Goal: Transaction & Acquisition: Book appointment/travel/reservation

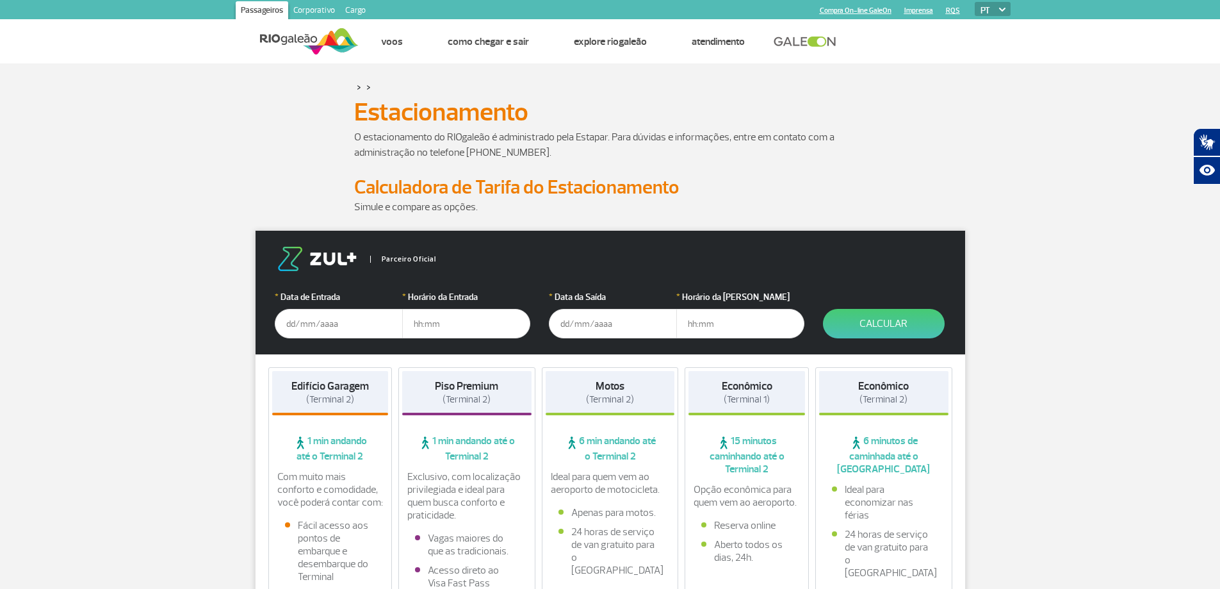
click at [330, 330] on input "text" at bounding box center [339, 323] width 128 height 29
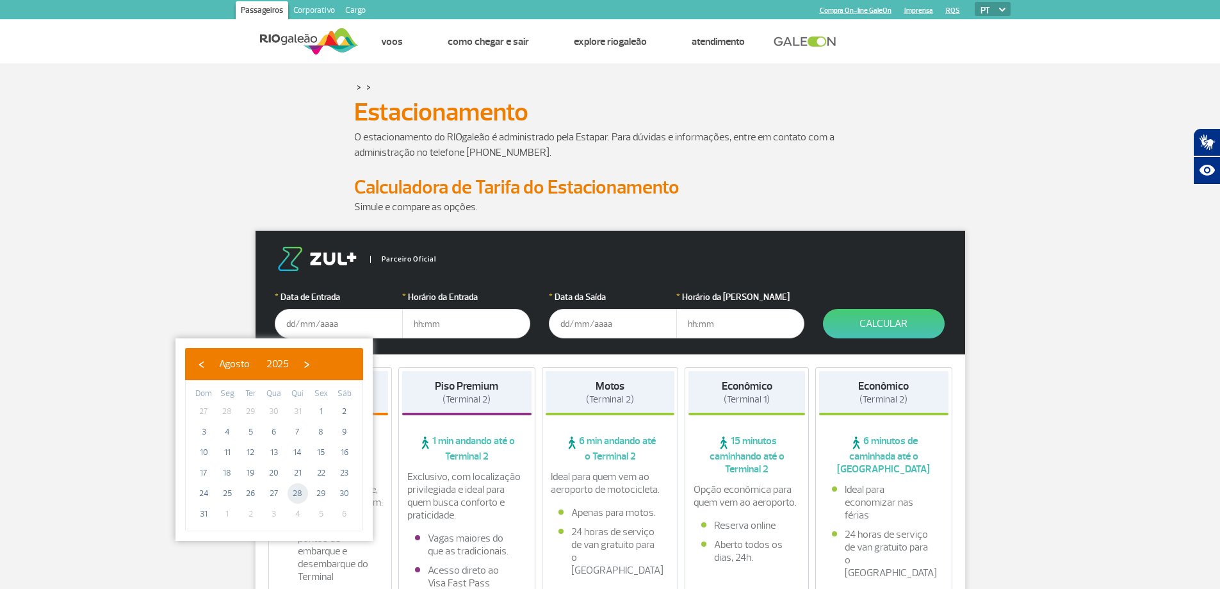
click at [301, 494] on span "28" at bounding box center [298, 493] width 20 height 20
type input "[DATE]"
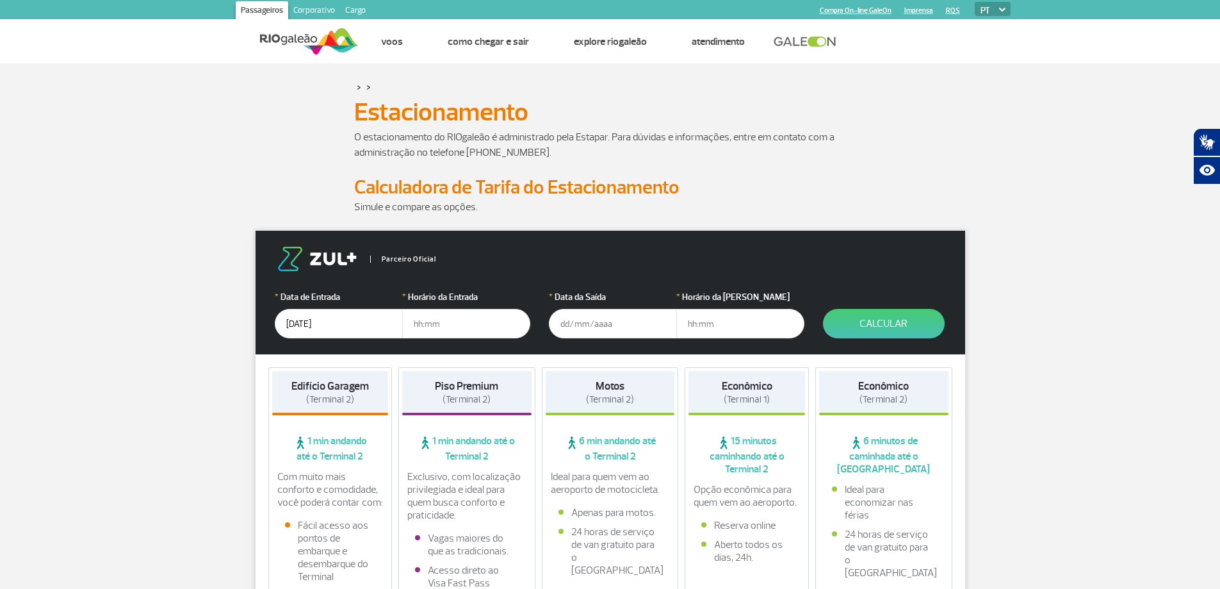
click at [409, 330] on input "text" at bounding box center [466, 323] width 128 height 29
type input "15:30"
type input "1"
click at [565, 323] on input "text" at bounding box center [613, 323] width 128 height 29
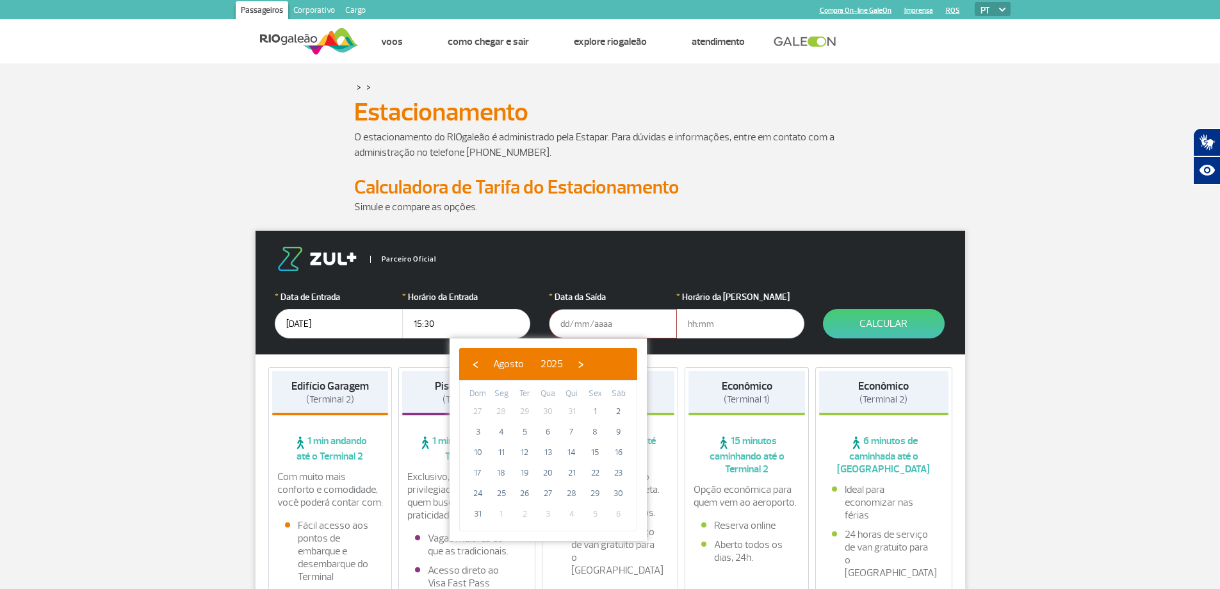
click at [498, 514] on span "1" at bounding box center [501, 513] width 20 height 20
click at [590, 365] on span "›" at bounding box center [580, 363] width 19 height 19
click at [500, 413] on span "1" at bounding box center [501, 411] width 20 height 20
type input "[DATE]"
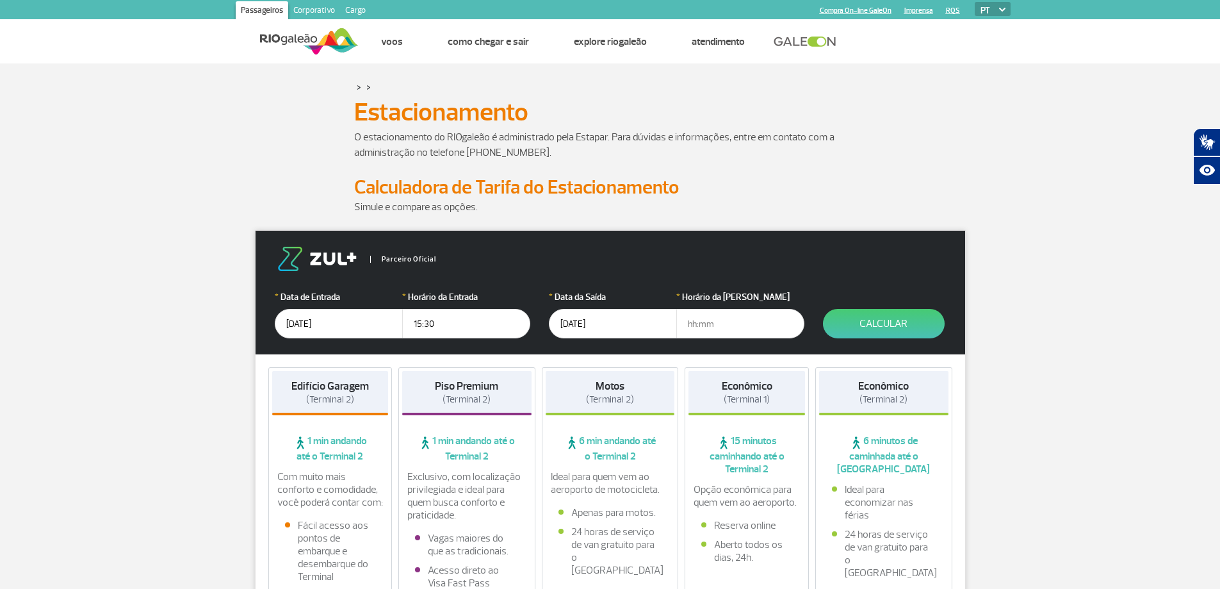
click at [692, 321] on input "text" at bounding box center [740, 323] width 128 height 29
type input "18:00"
click at [879, 326] on button "Calcular" at bounding box center [884, 323] width 122 height 29
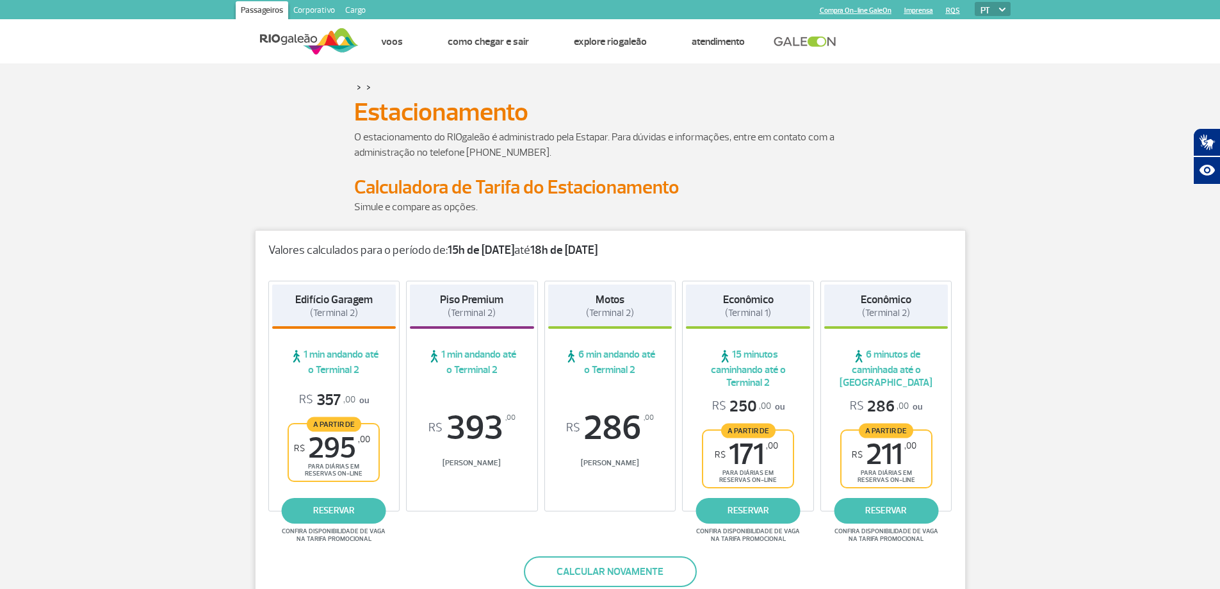
scroll to position [64, 0]
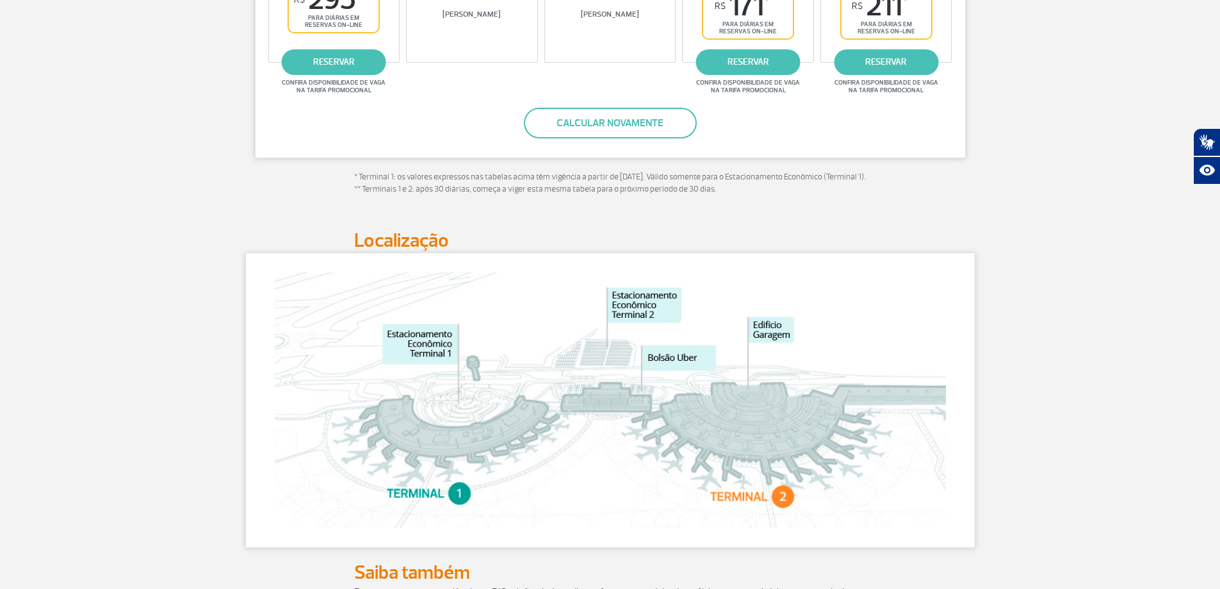
scroll to position [512, 0]
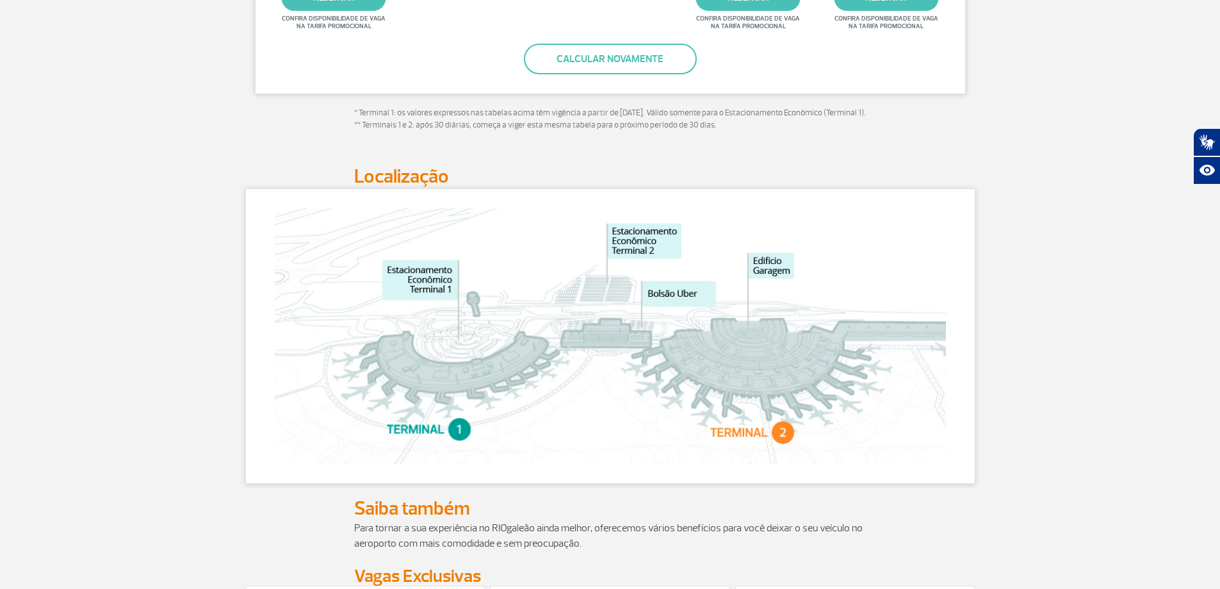
click at [557, 314] on img at bounding box center [610, 336] width 671 height 256
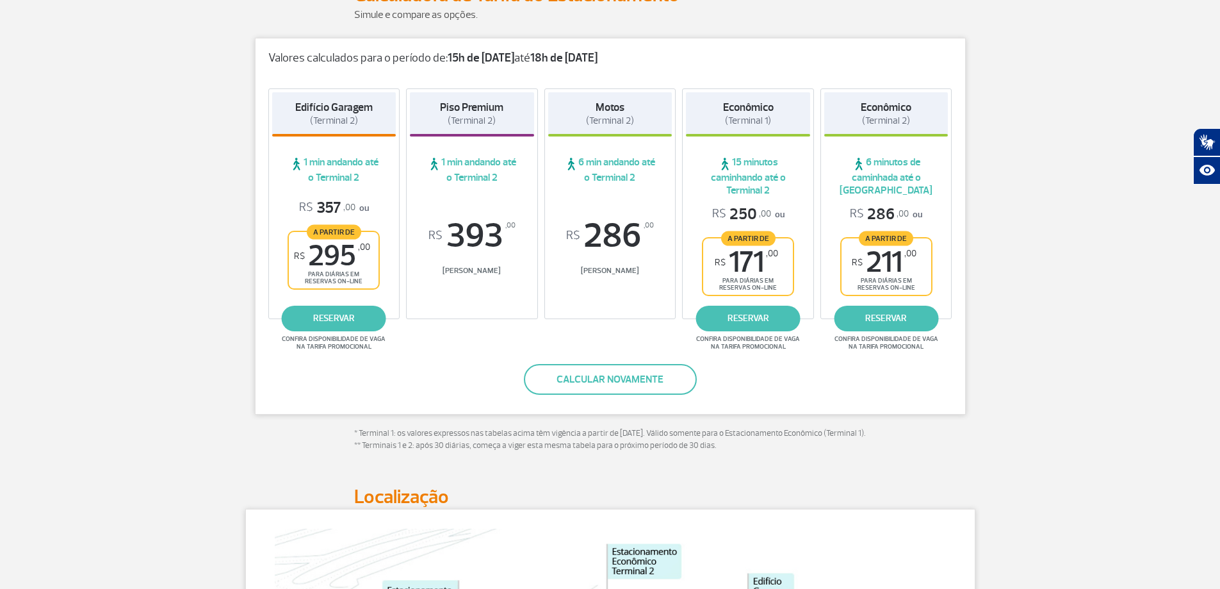
scroll to position [128, 0]
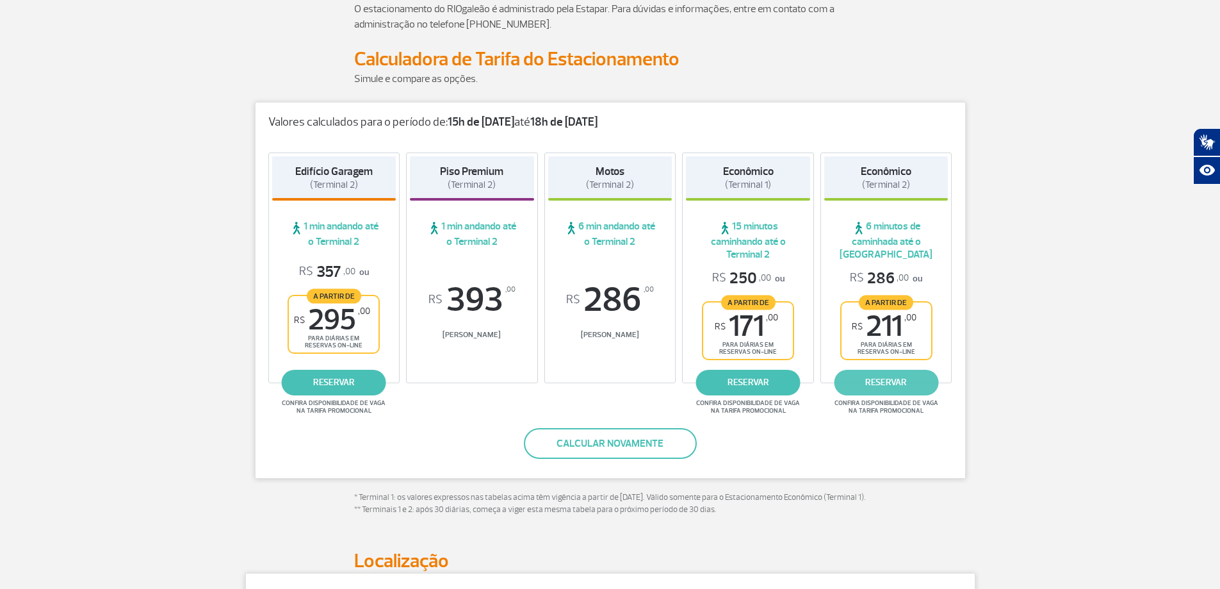
click at [884, 384] on link "reservar" at bounding box center [886, 383] width 104 height 26
click at [332, 386] on link "reservar" at bounding box center [334, 383] width 104 height 26
click at [907, 384] on link "reservar" at bounding box center [886, 383] width 104 height 26
drag, startPoint x: 260, startPoint y: 124, endPoint x: 920, endPoint y: 512, distance: 765.3
click at [920, 512] on div "Valores calculados para o período de: 15h de [DATE] até 18h de [DATE] Edifício …" at bounding box center [610, 320] width 730 height 437
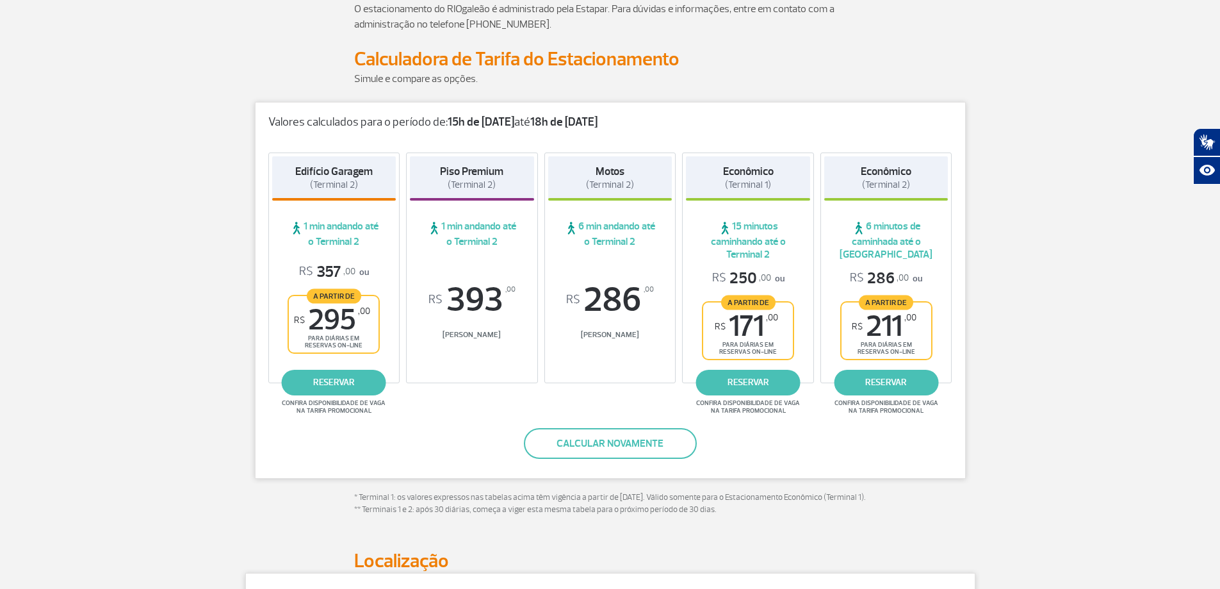
click at [933, 513] on div "Valores calculados para o período de: 15h de [DATE] até 18h de [DATE] Edifício …" at bounding box center [610, 320] width 730 height 437
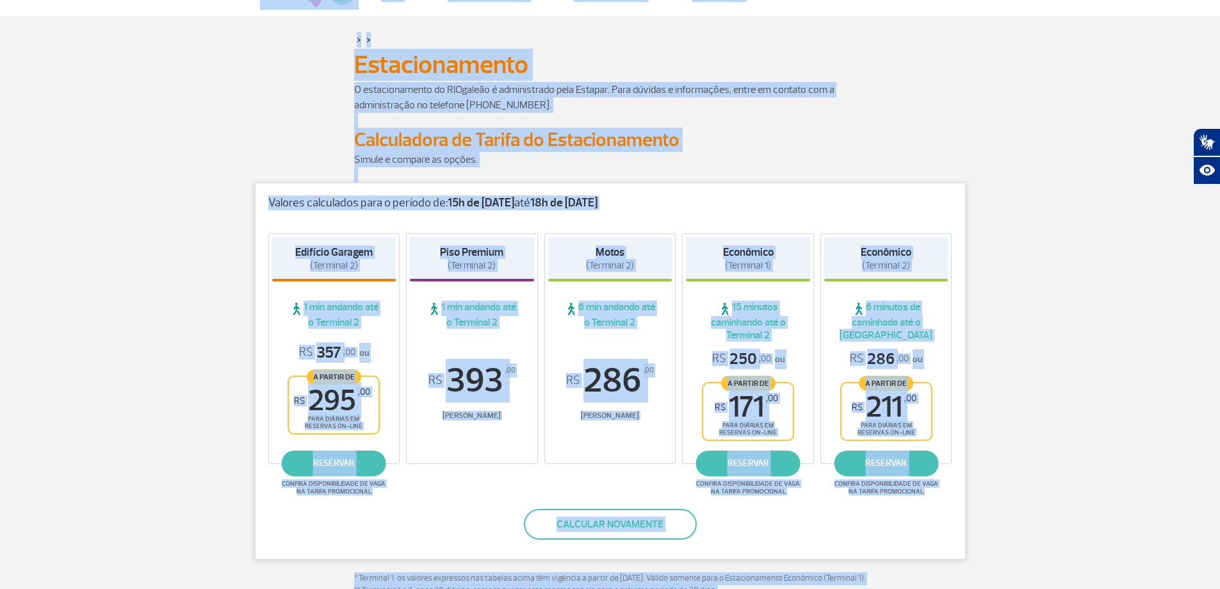
scroll to position [0, 0]
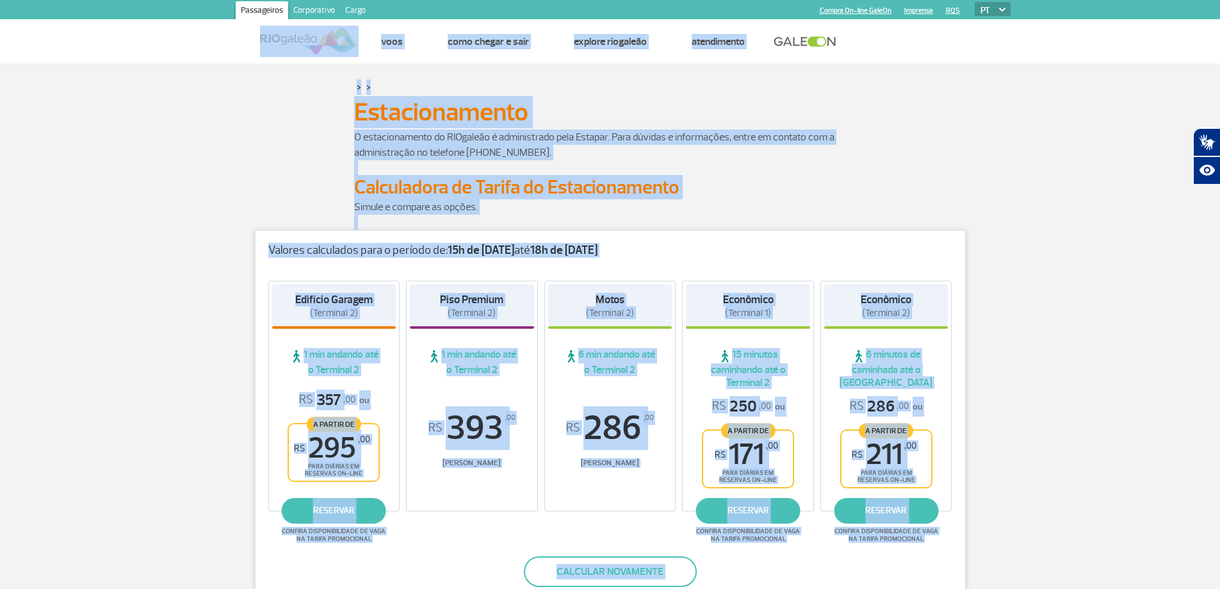
drag, startPoint x: 875, startPoint y: 545, endPoint x: 283, endPoint y: -3, distance: 807.1
click at [283, 0] on html "Passageiros Corporativo Cargo Compra On-line GaleOn Imprensa RQS PT ENG ESP Pág…" at bounding box center [610, 294] width 1220 height 589
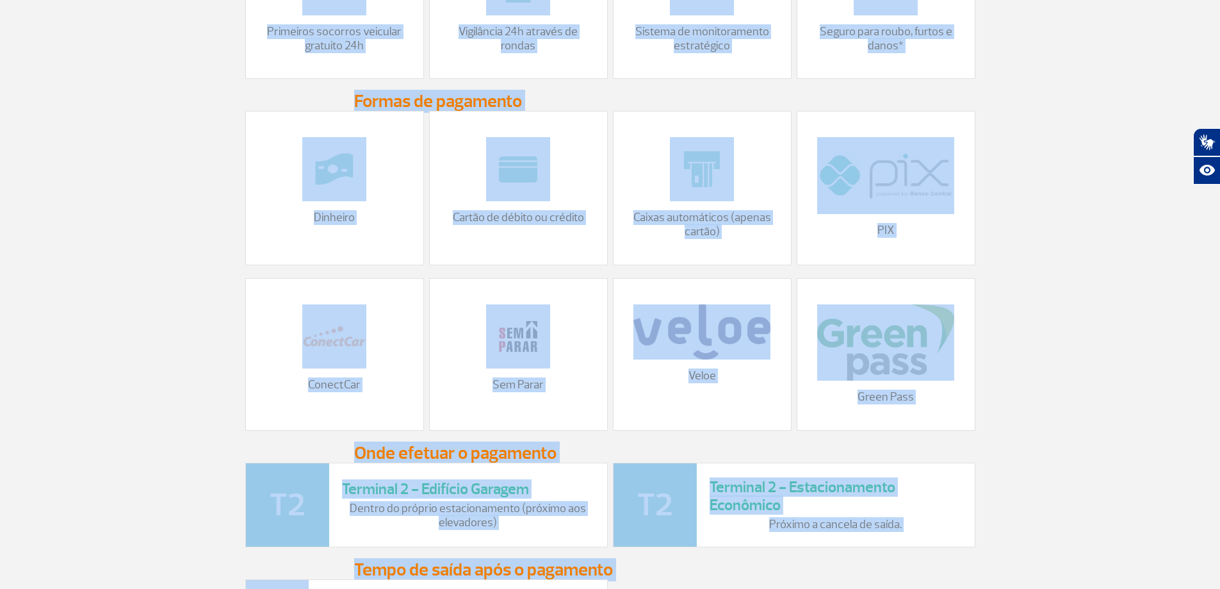
scroll to position [1539, 0]
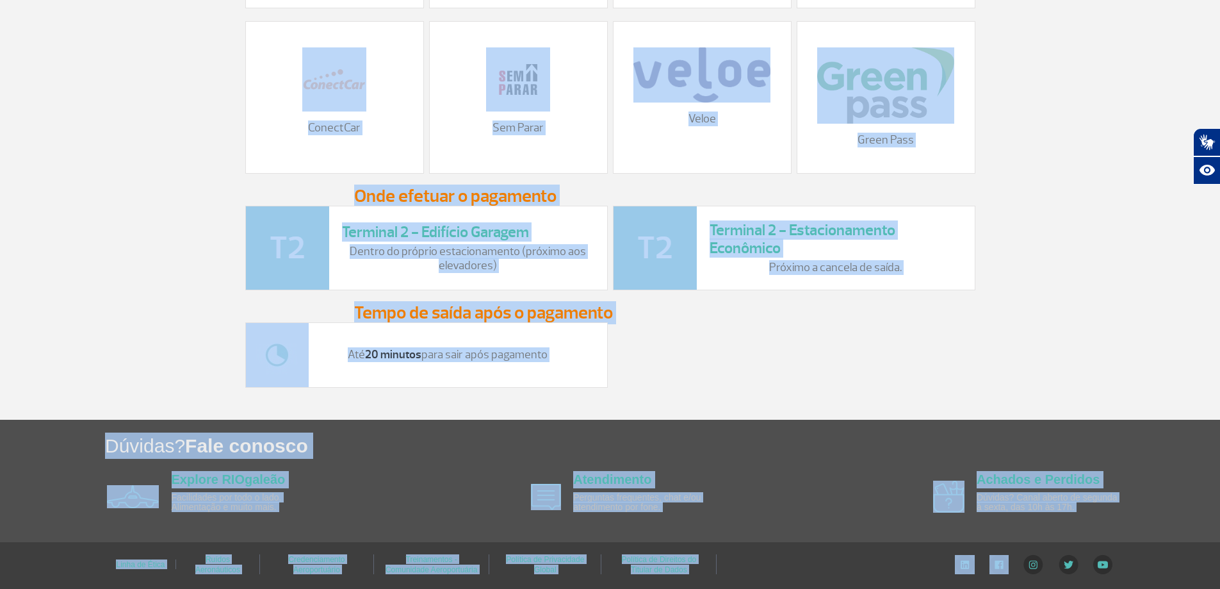
drag, startPoint x: 159, startPoint y: 11, endPoint x: 996, endPoint y: 614, distance: 1030.9
click at [829, 525] on div "Dúvidas? Fale conosco Explore RIOgaleão Facilidades por todo o lado. Alimentaçã…" at bounding box center [610, 480] width 1220 height 122
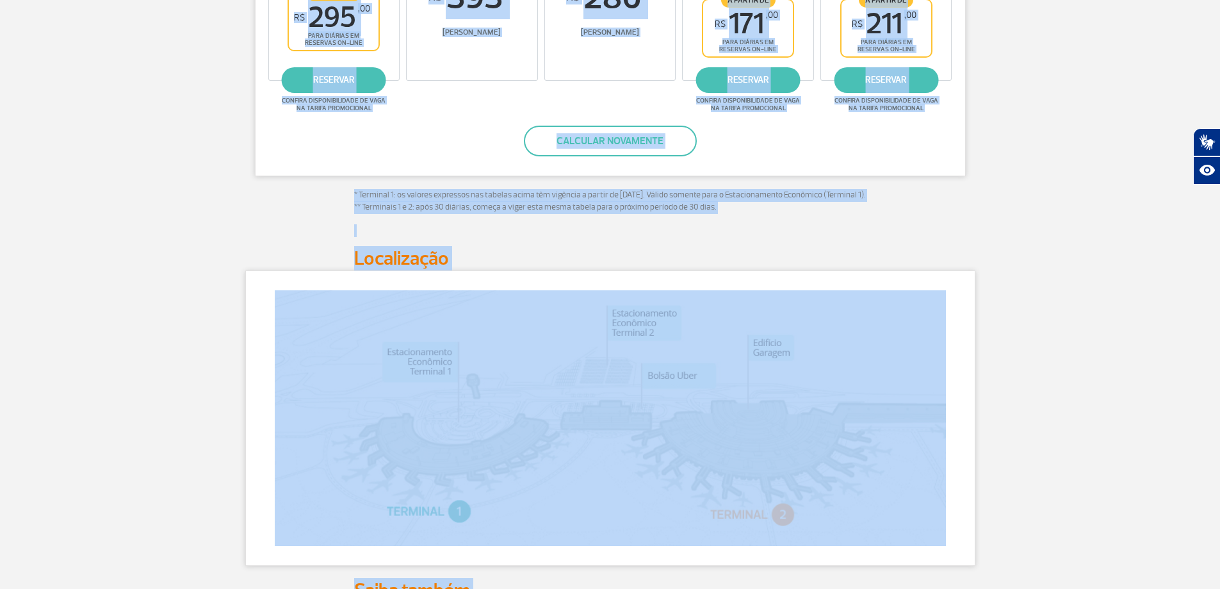
scroll to position [0, 0]
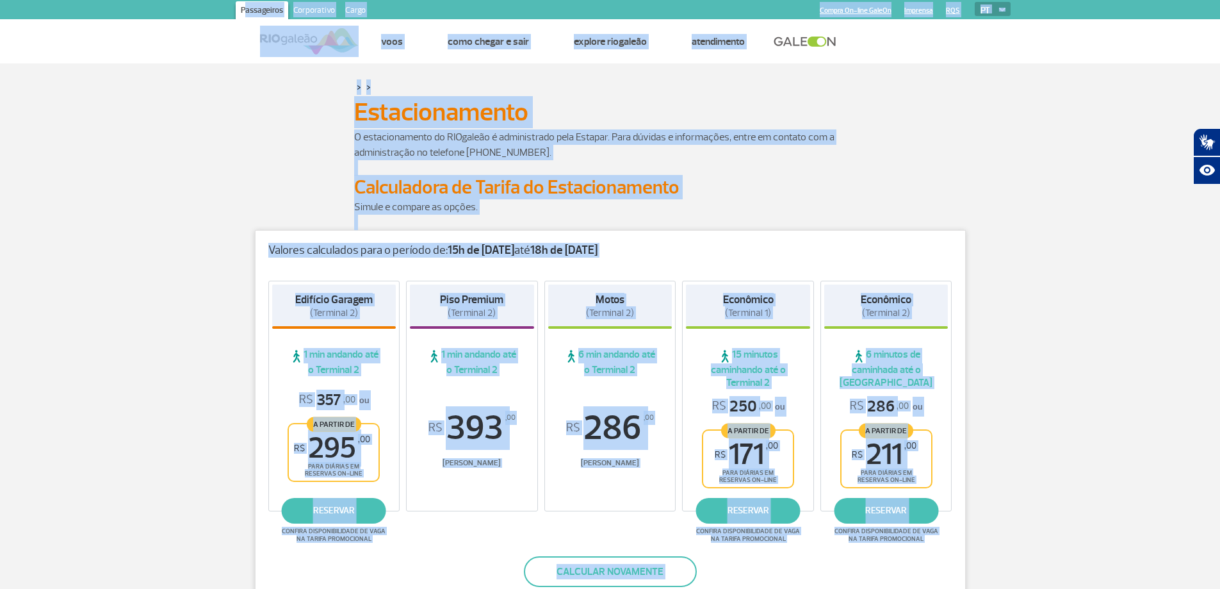
drag, startPoint x: 1143, startPoint y: 567, endPoint x: 130, endPoint y: 5, distance: 1158.7
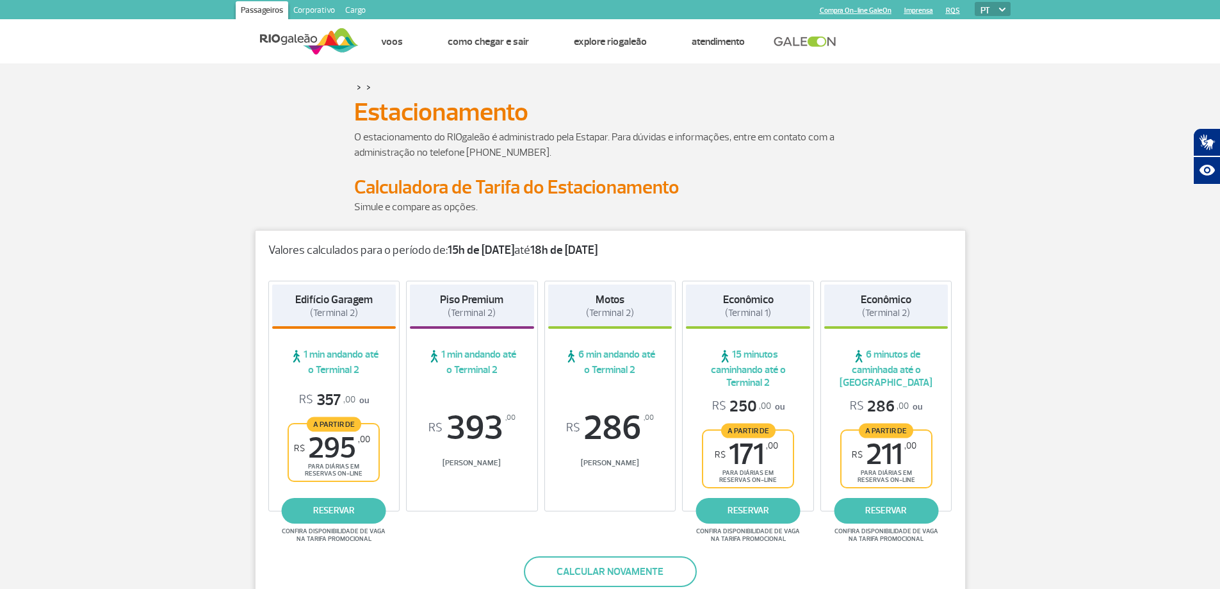
drag, startPoint x: 431, startPoint y: 151, endPoint x: 404, endPoint y: 152, distance: 26.9
click at [431, 151] on p "O estacionamento do RIOgaleão é administrado pela Estapar. Para dúvidas e infor…" at bounding box center [610, 144] width 512 height 31
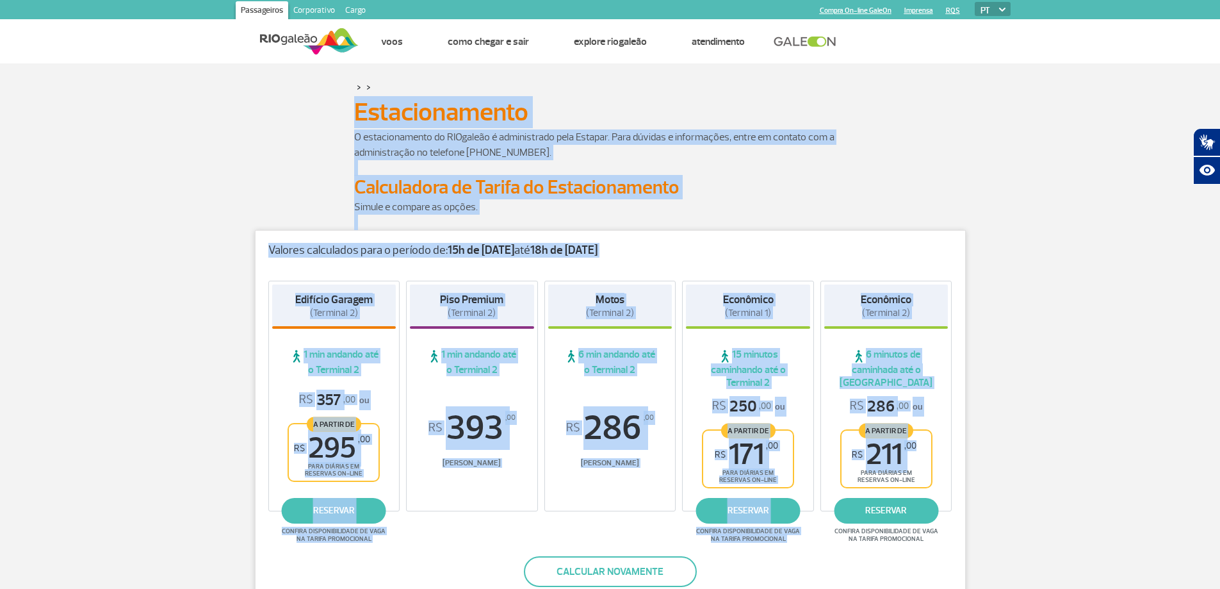
drag, startPoint x: 402, startPoint y: 139, endPoint x: 991, endPoint y: 440, distance: 661.0
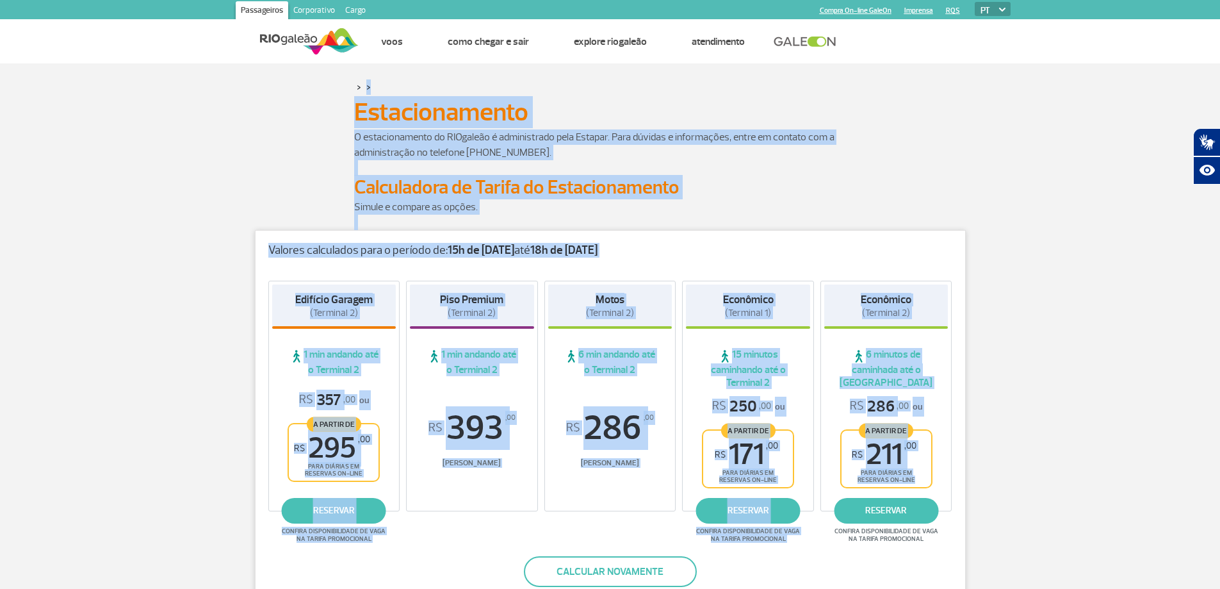
drag, startPoint x: 1021, startPoint y: 486, endPoint x: 366, endPoint y: 79, distance: 770.6
click at [356, 132] on p "O estacionamento do RIOgaleão é administrado pela Estapar. Para dúvidas e infor…" at bounding box center [610, 144] width 512 height 31
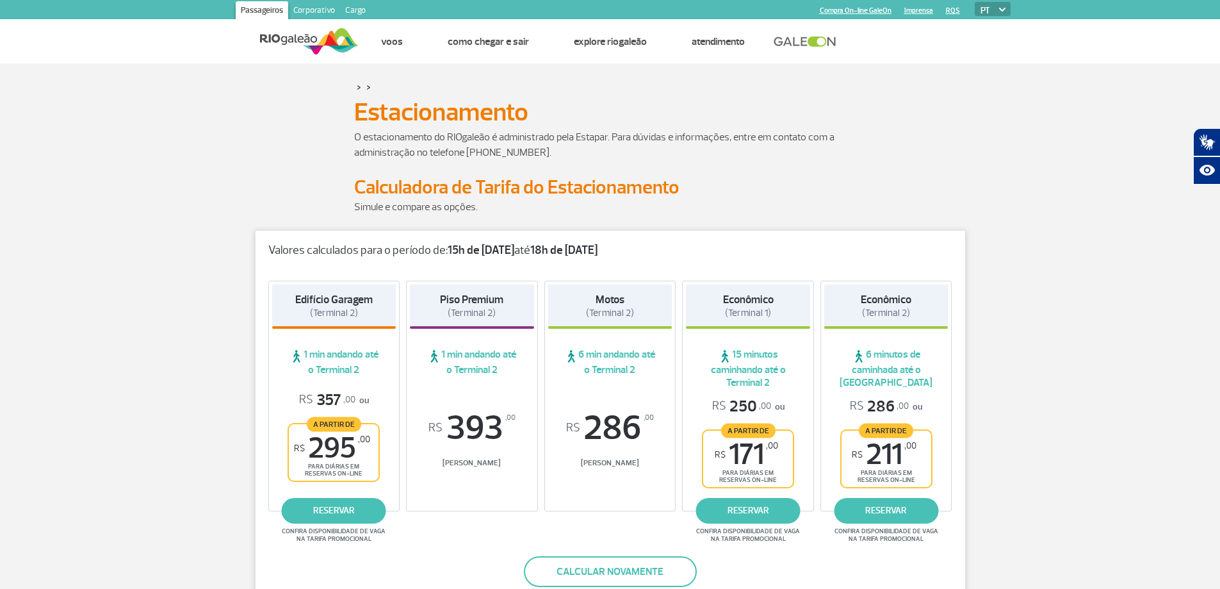
drag, startPoint x: 163, startPoint y: 85, endPoint x: 740, endPoint y: 299, distance: 615.6
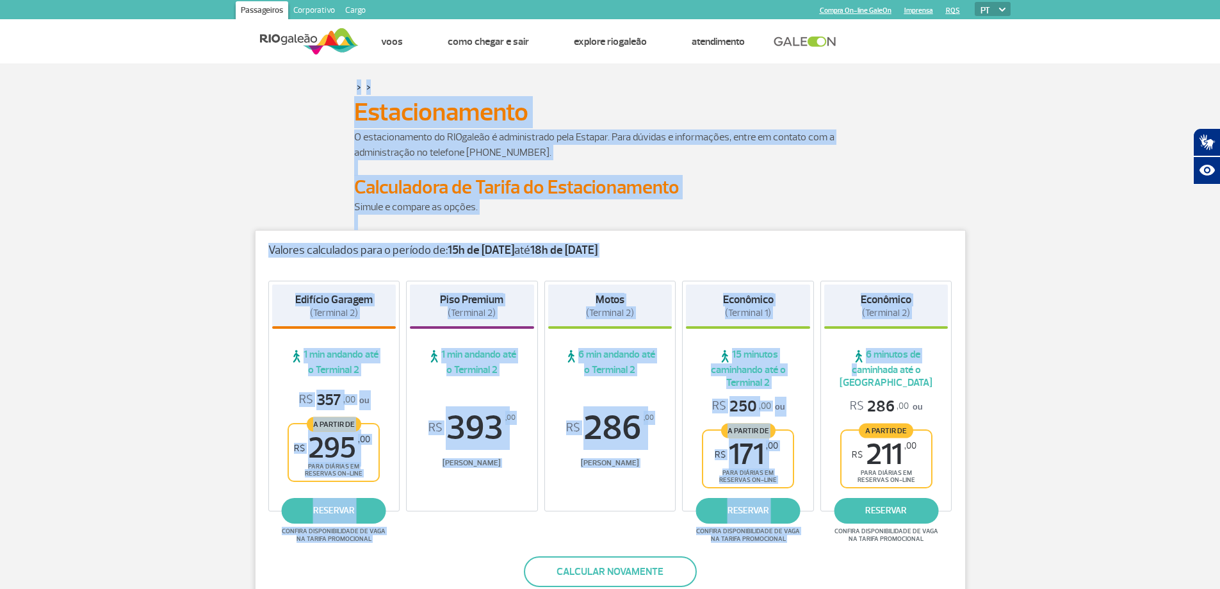
click at [341, 84] on div "> >" at bounding box center [610, 86] width 730 height 15
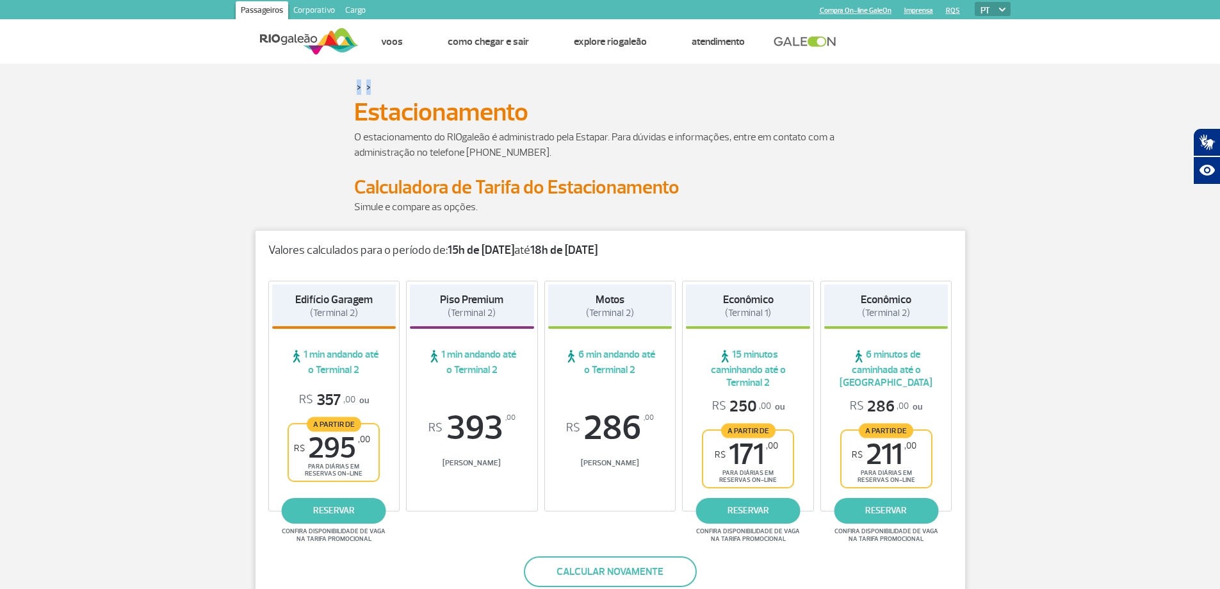
drag, startPoint x: 373, startPoint y: 87, endPoint x: 351, endPoint y: 93, distance: 22.5
click at [351, 93] on div "> >" at bounding box center [610, 86] width 730 height 15
click at [350, 93] on div "> >" at bounding box center [610, 86] width 730 height 15
drag, startPoint x: 343, startPoint y: 87, endPoint x: 380, endPoint y: 86, distance: 37.1
click at [380, 86] on div "> >" at bounding box center [610, 86] width 730 height 15
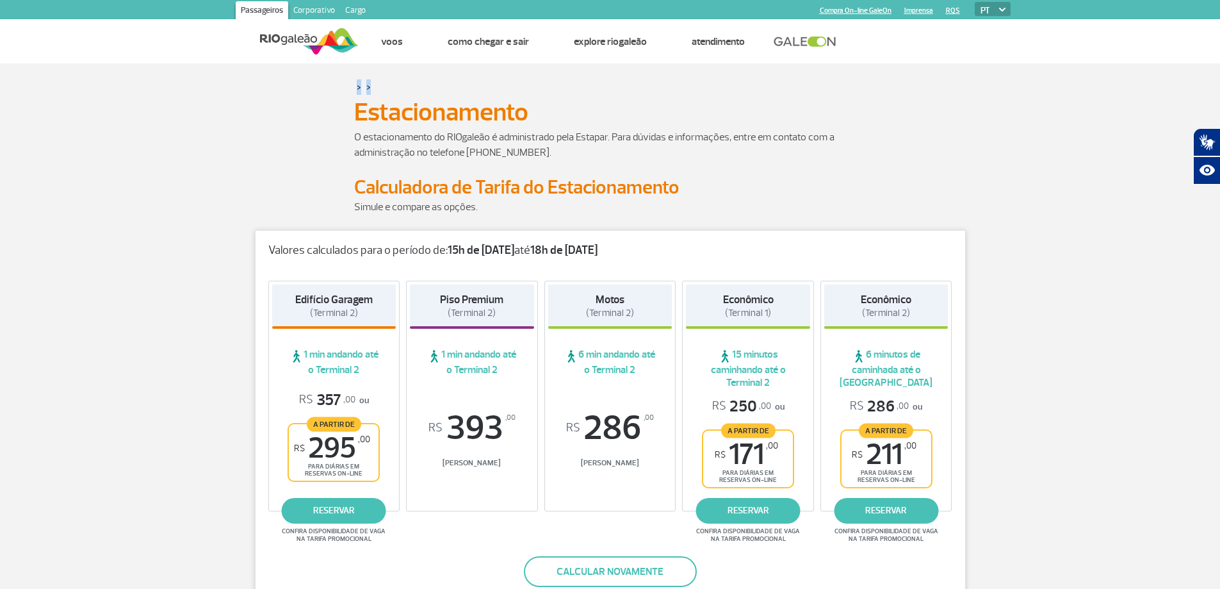
click at [380, 86] on div "> >" at bounding box center [610, 86] width 512 height 15
drag, startPoint x: 380, startPoint y: 86, endPoint x: 352, endPoint y: 89, distance: 28.9
click at [355, 89] on div "> >" at bounding box center [610, 86] width 512 height 15
click at [351, 89] on div "> >" at bounding box center [610, 86] width 730 height 15
drag, startPoint x: 344, startPoint y: 89, endPoint x: 385, endPoint y: 86, distance: 41.1
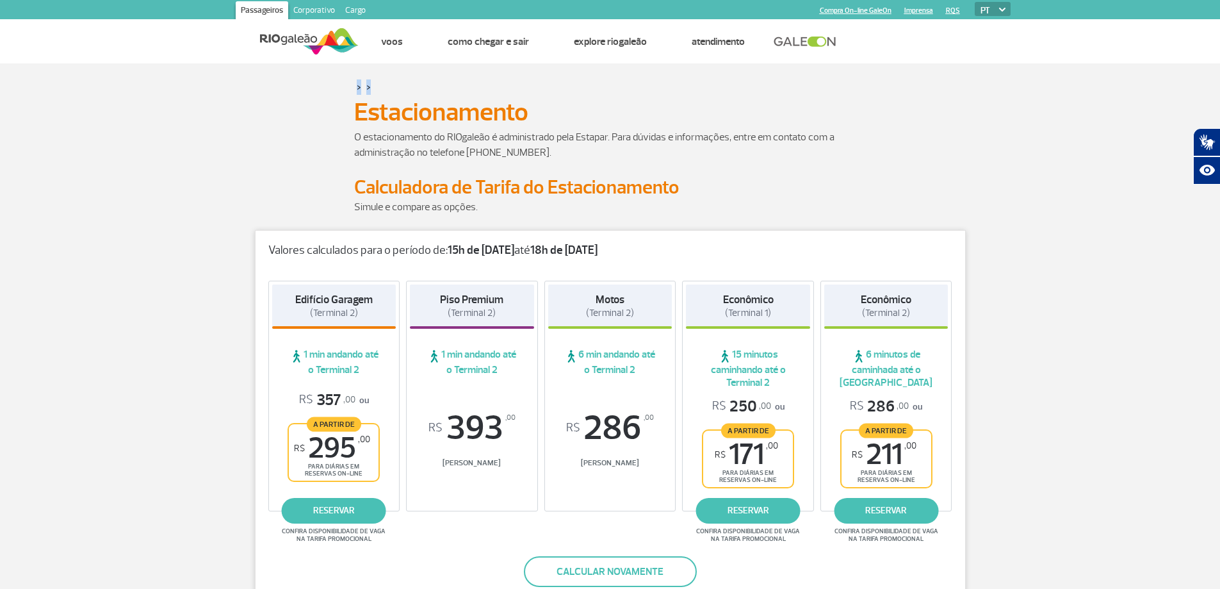
click at [385, 86] on div "> >" at bounding box center [610, 86] width 730 height 15
click at [385, 86] on div "> >" at bounding box center [610, 86] width 512 height 15
drag, startPoint x: 373, startPoint y: 86, endPoint x: 346, endPoint y: 84, distance: 27.0
click at [346, 84] on div "> >" at bounding box center [610, 86] width 730 height 15
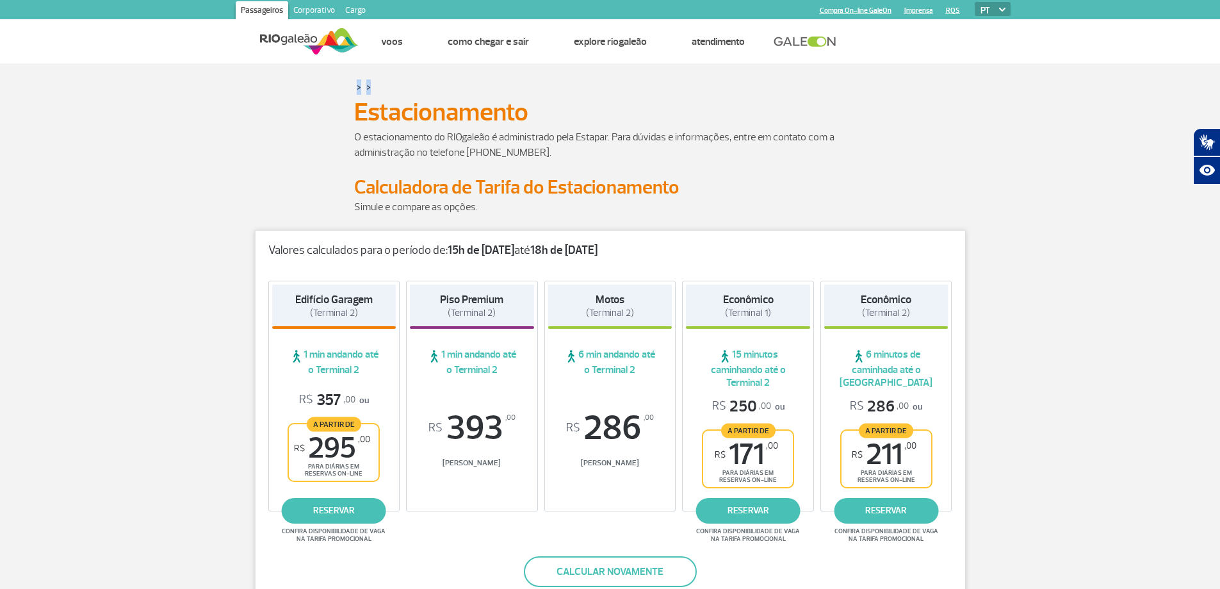
drag, startPoint x: 342, startPoint y: 84, endPoint x: 384, endPoint y: 86, distance: 41.7
click at [384, 86] on div "> >" at bounding box center [610, 86] width 730 height 15
click at [384, 86] on div "> >" at bounding box center [610, 86] width 512 height 15
click at [379, 92] on div "> >" at bounding box center [610, 86] width 512 height 15
drag, startPoint x: 379, startPoint y: 92, endPoint x: 346, endPoint y: 91, distance: 32.7
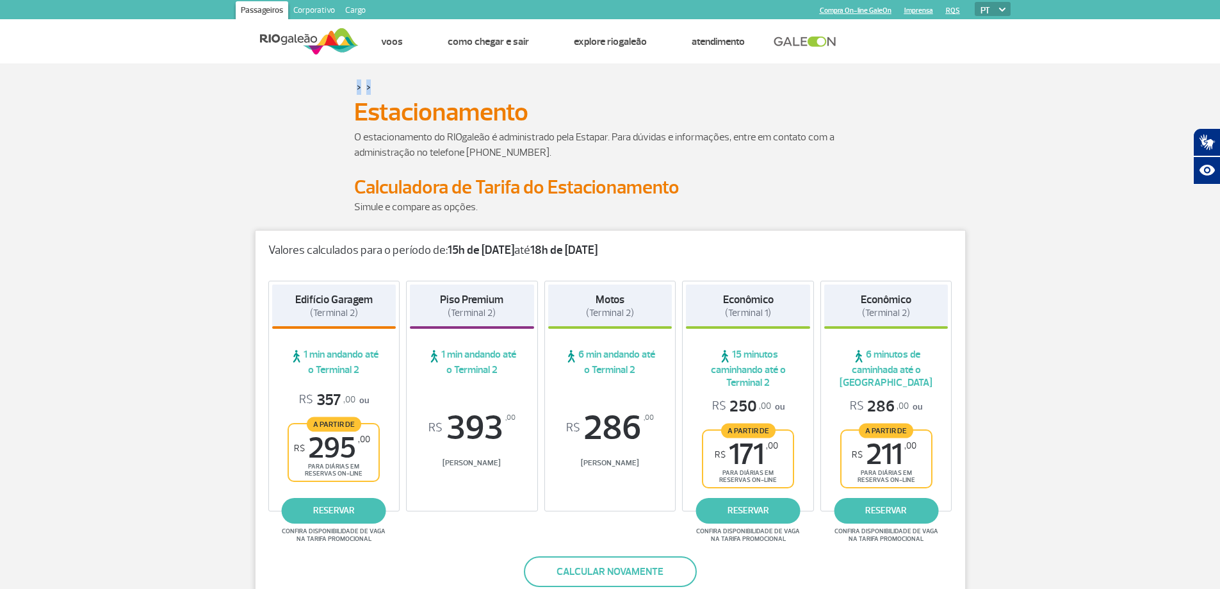
click at [346, 91] on div "> >" at bounding box center [610, 86] width 730 height 15
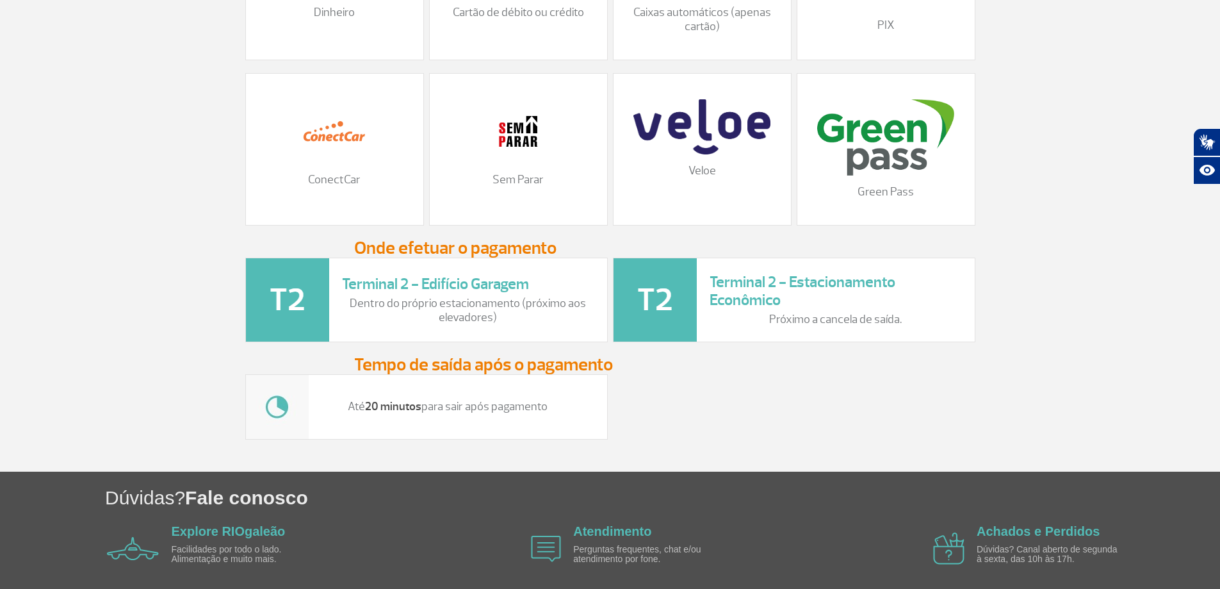
scroll to position [1283, 0]
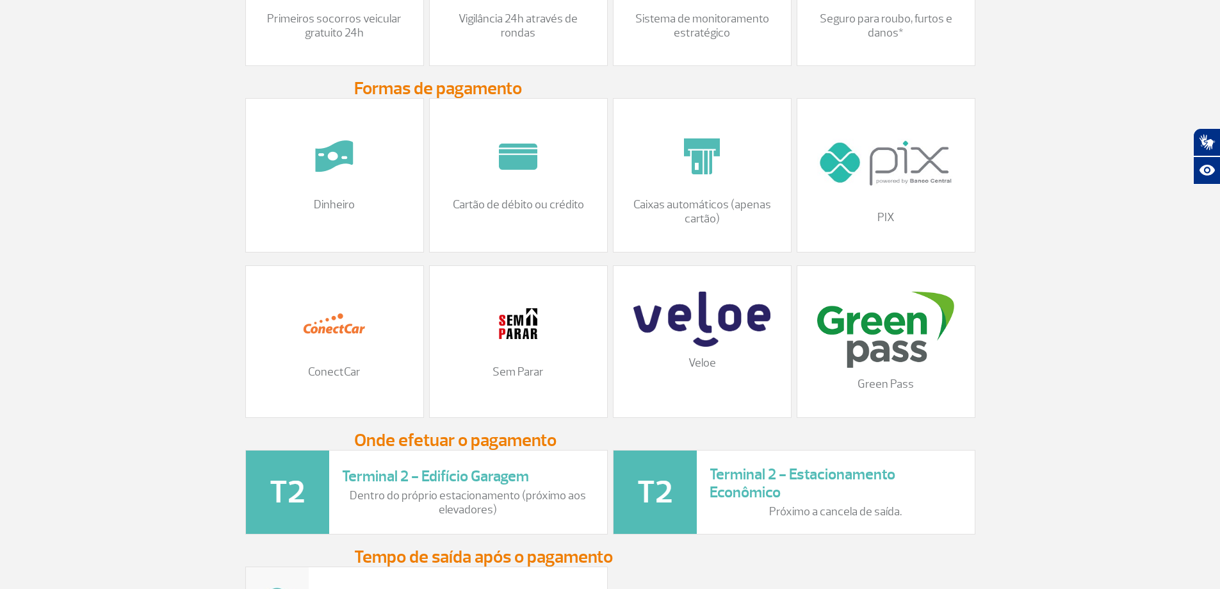
drag, startPoint x: 194, startPoint y: 350, endPoint x: 186, endPoint y: 338, distance: 14.4
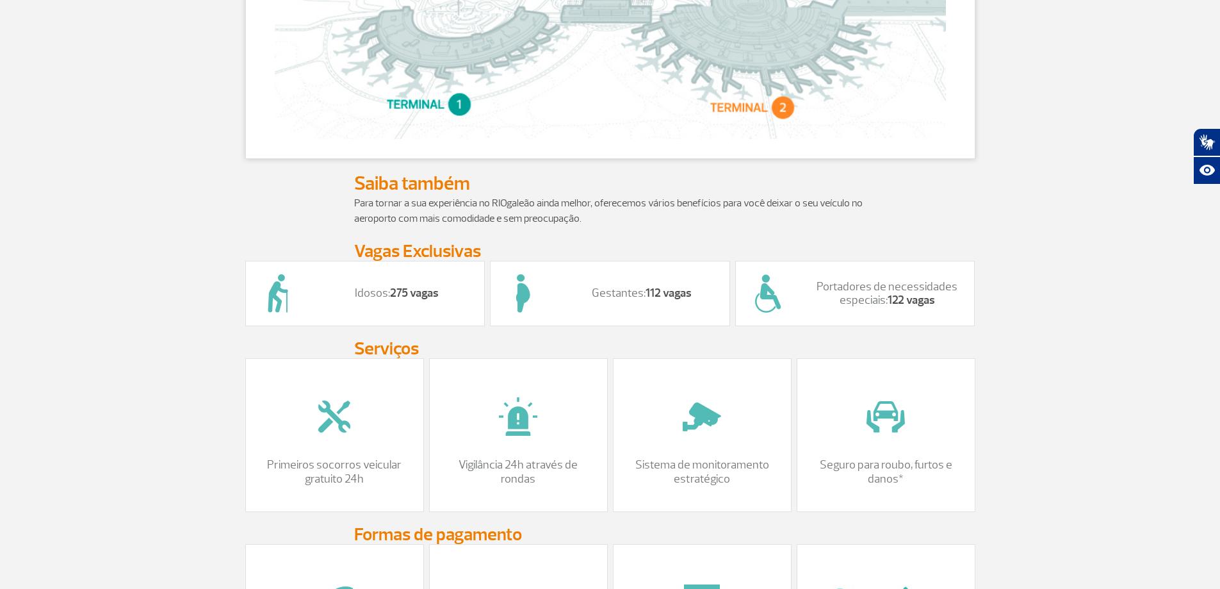
scroll to position [0, 0]
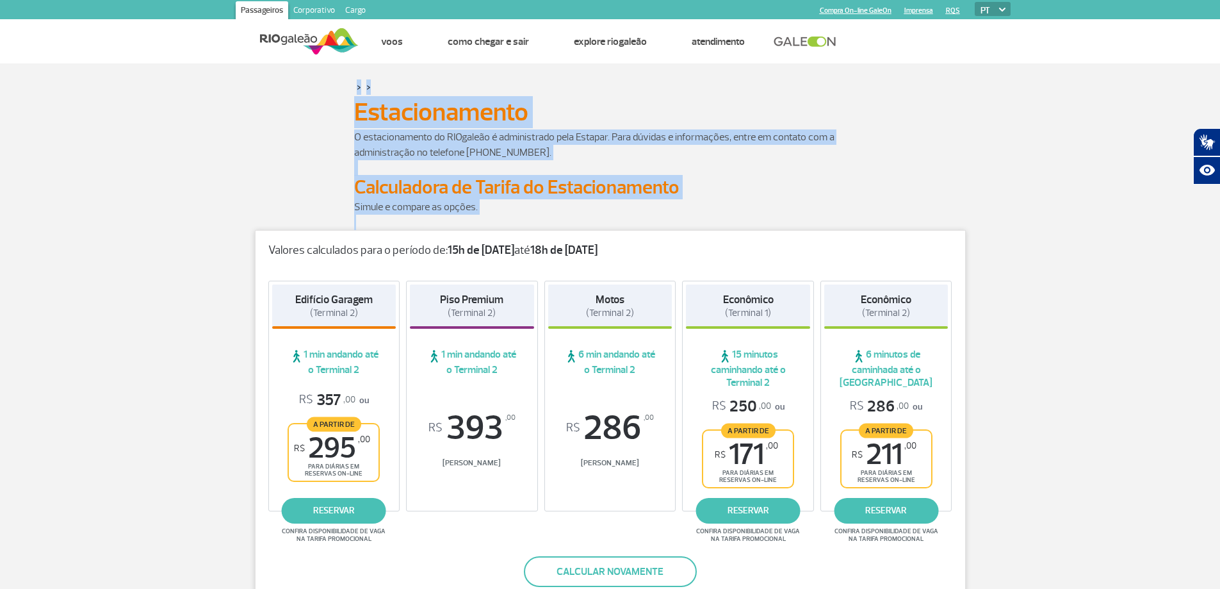
drag, startPoint x: 317, startPoint y: 88, endPoint x: 729, endPoint y: 219, distance: 432.2
click at [729, 219] on p at bounding box center [610, 222] width 512 height 15
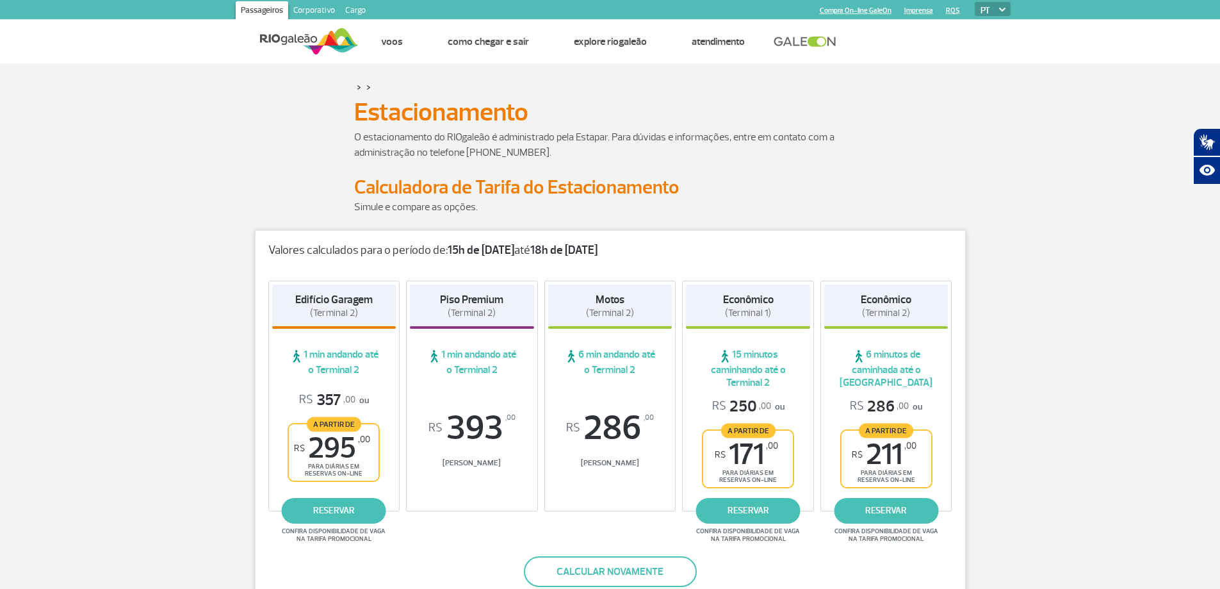
drag, startPoint x: 563, startPoint y: 212, endPoint x: 349, endPoint y: 110, distance: 237.2
click at [349, 110] on div "Estacionamento Estacionamento" at bounding box center [610, 112] width 711 height 22
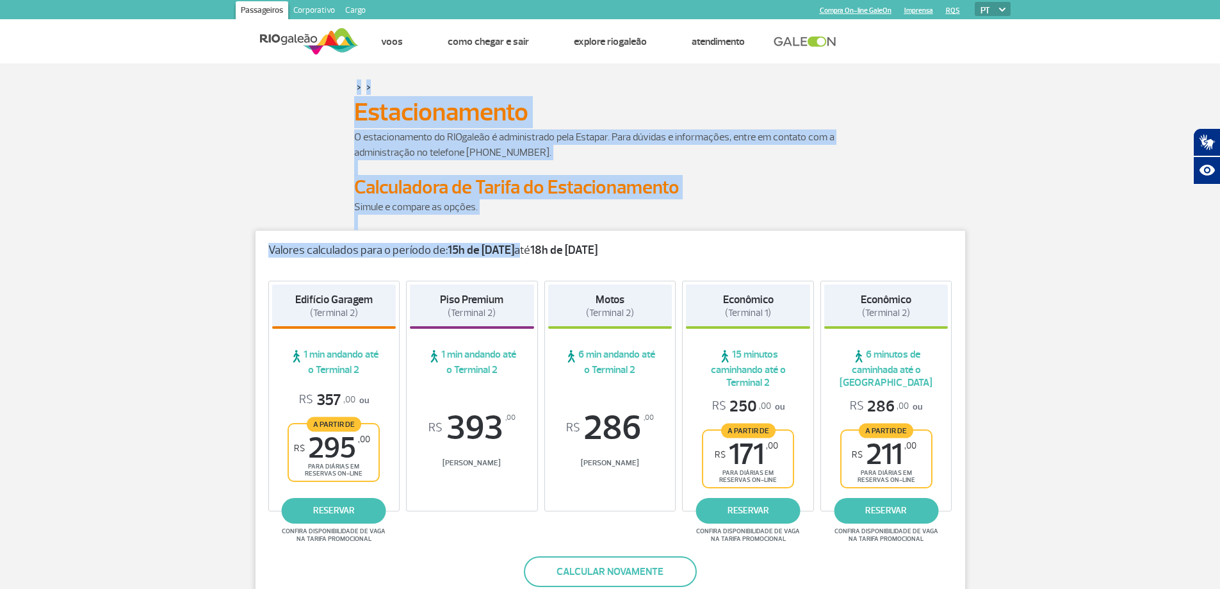
drag, startPoint x: 350, startPoint y: 87, endPoint x: 539, endPoint y: 232, distance: 237.5
click at [551, 213] on p "Simule e compare as opções." at bounding box center [610, 206] width 512 height 15
